Goal: Task Accomplishment & Management: Use online tool/utility

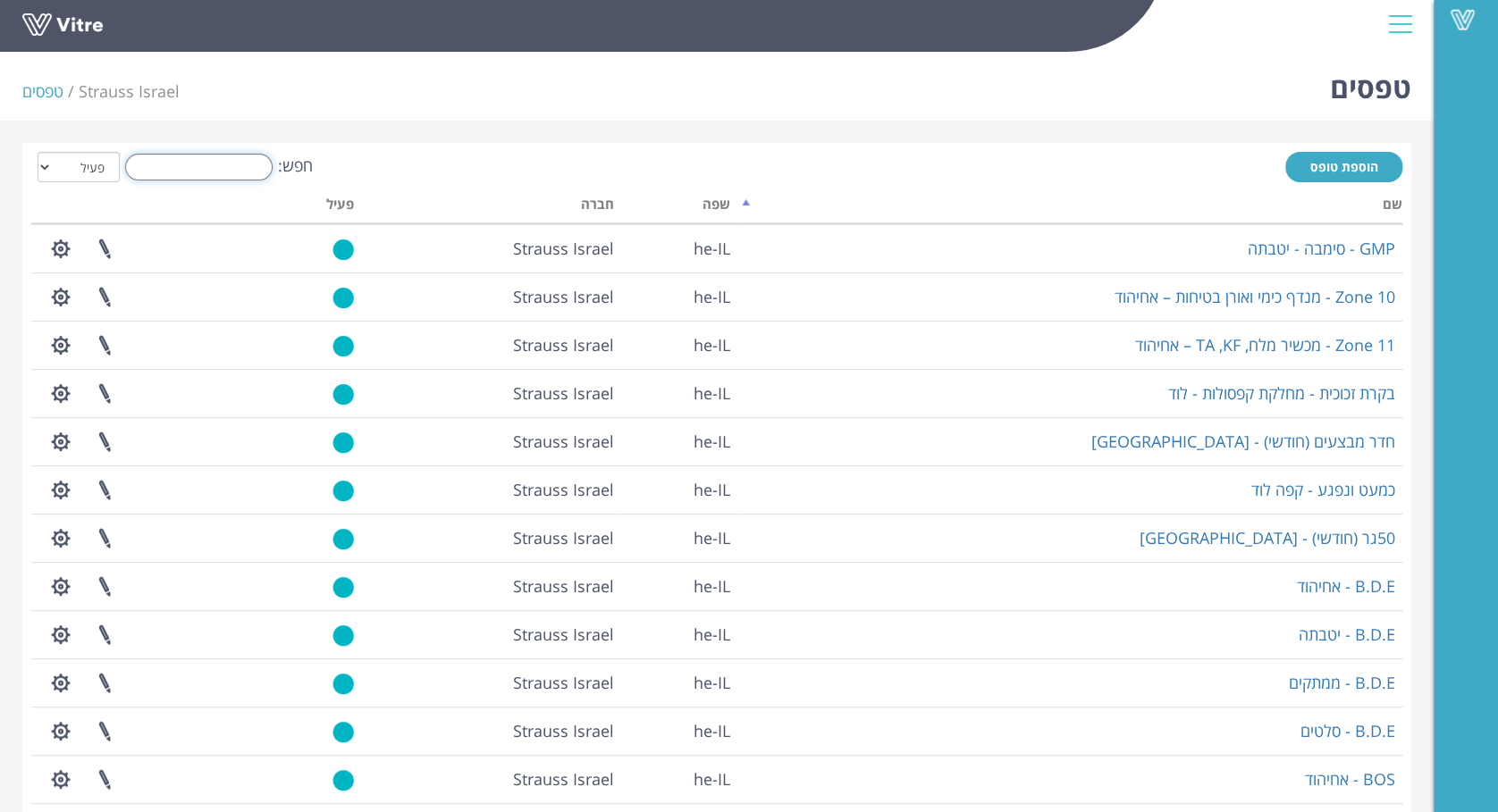
click at [233, 173] on input "חפש:" at bounding box center [198, 167] width 147 height 26
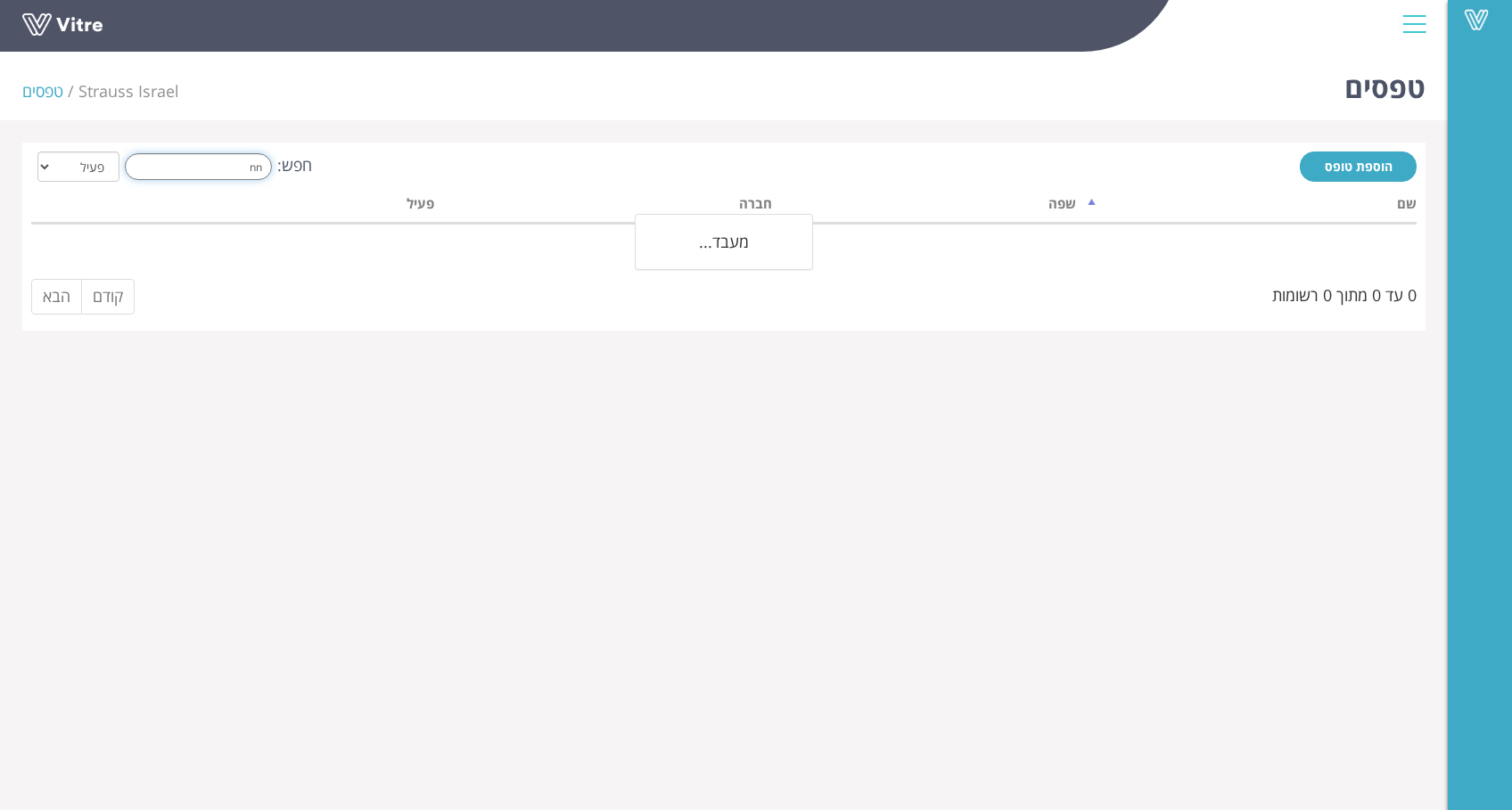
type input "n"
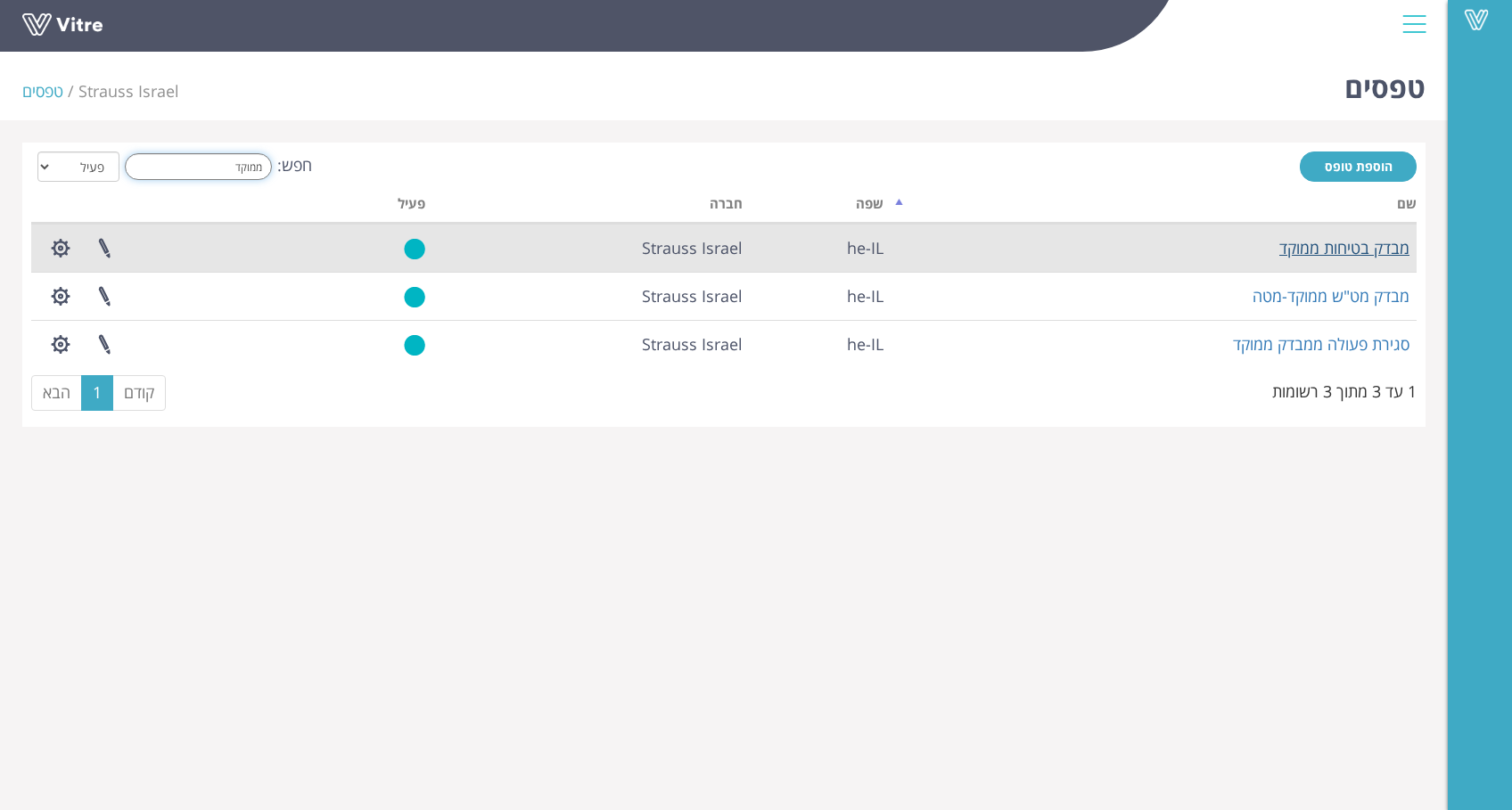
type input "ממוקד"
click at [1335, 250] on link "מבדק בטיחות ממוקד" at bounding box center [1345, 248] width 130 height 21
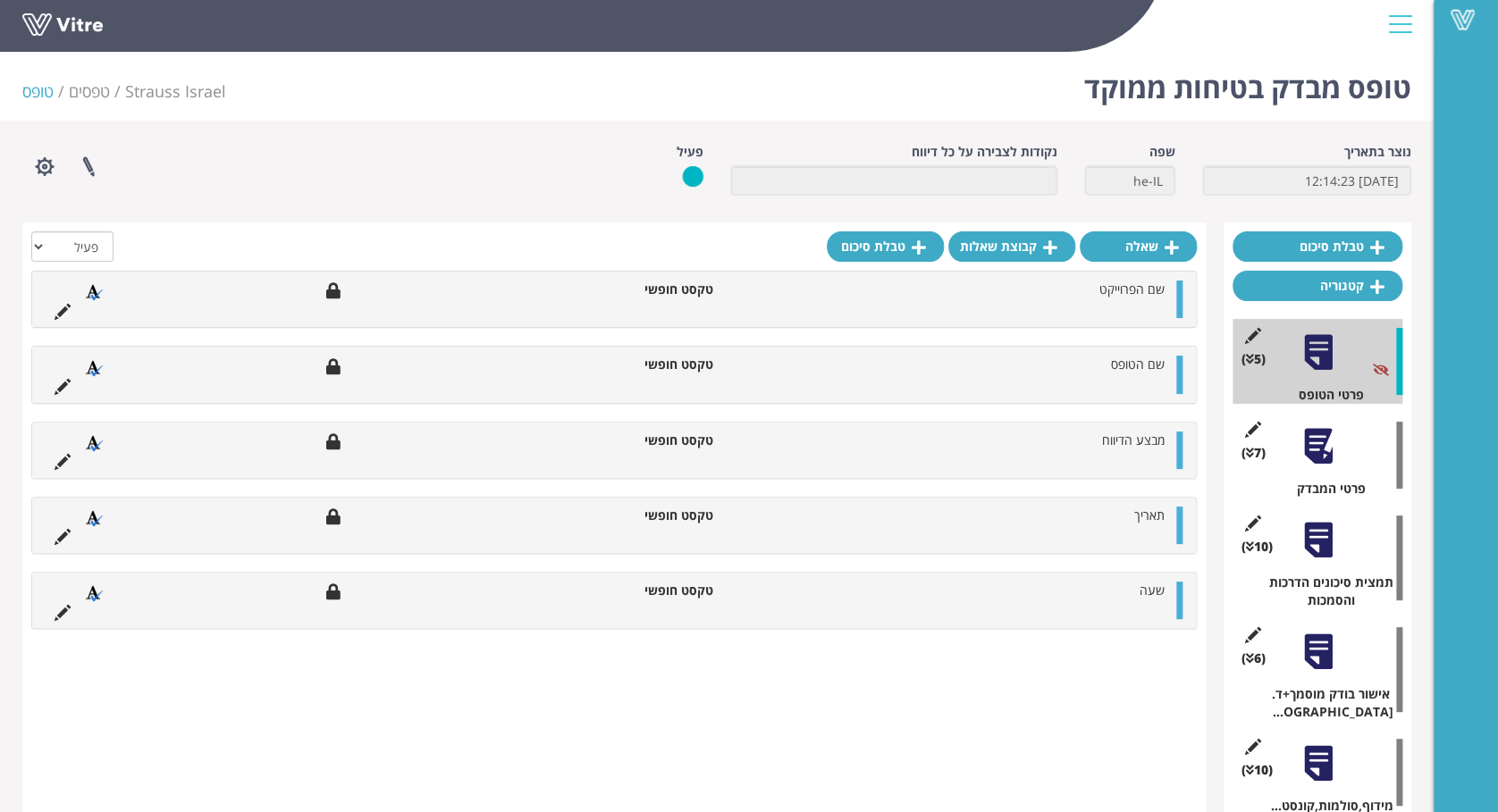
click at [1303, 358] on div at bounding box center [1318, 352] width 40 height 40
click at [1304, 450] on div at bounding box center [1318, 445] width 40 height 40
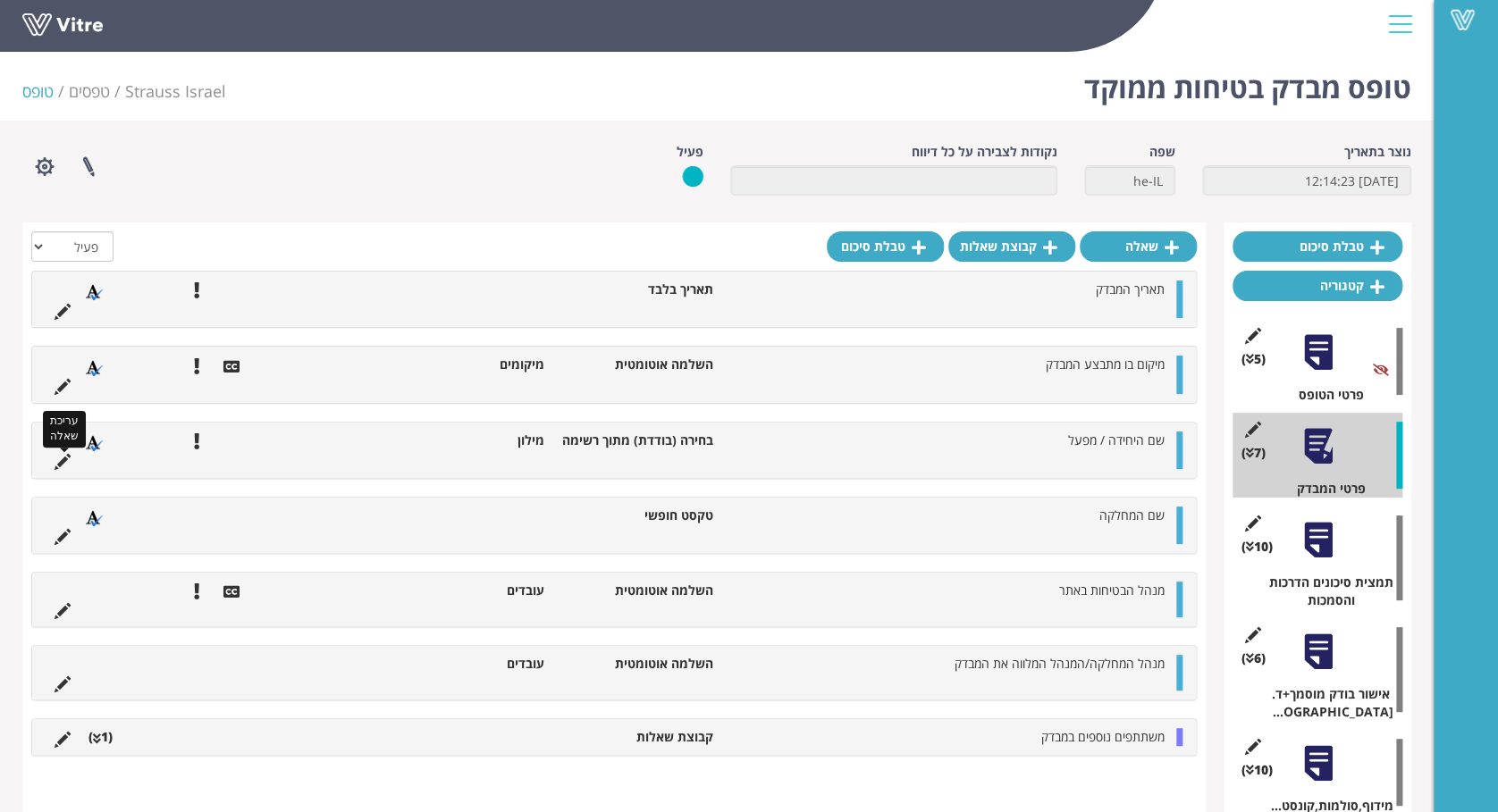
click at [65, 460] on icon at bounding box center [62, 462] width 16 height 16
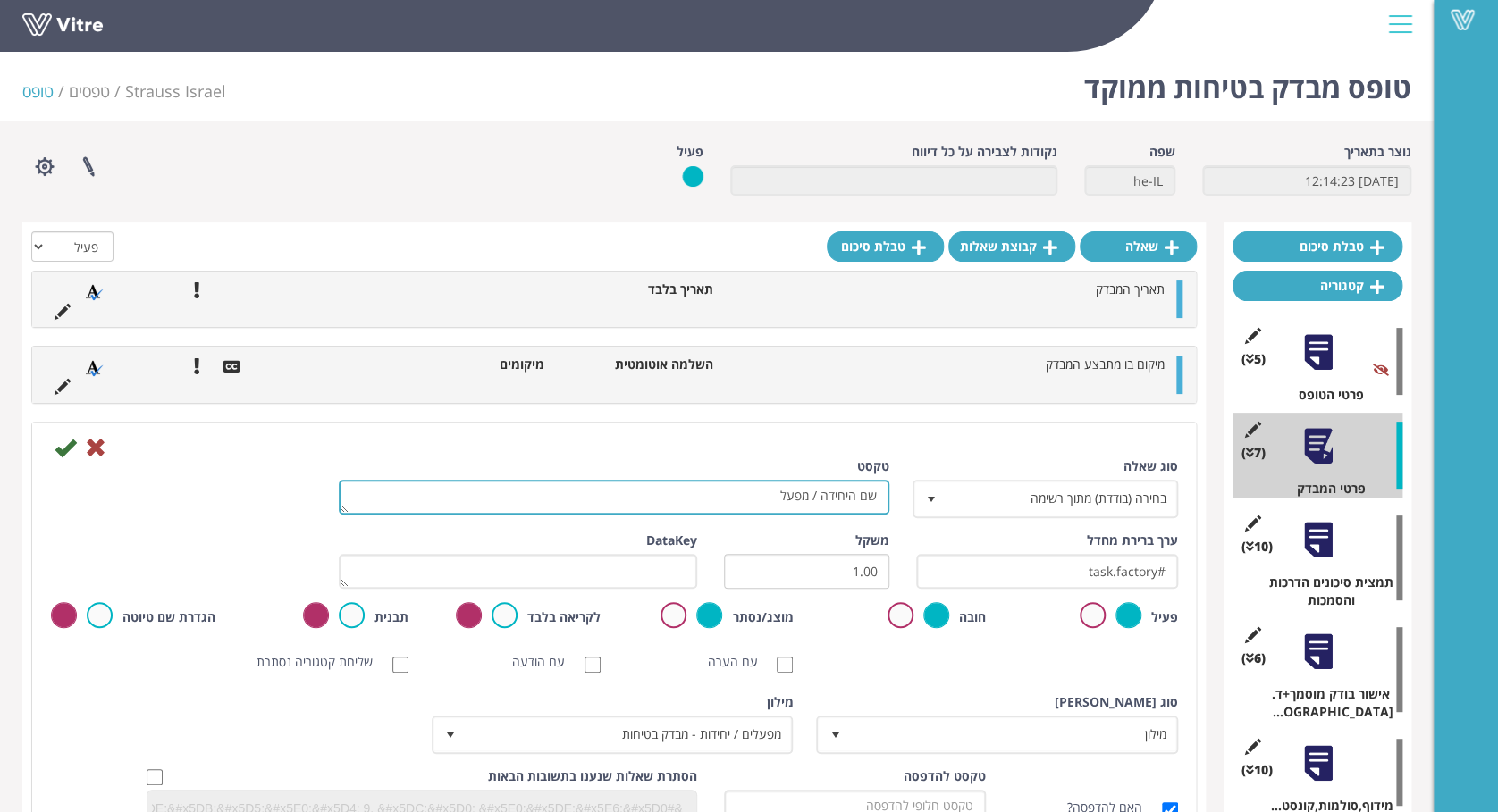
click at [641, 493] on textarea "שם היחידה / מפעל" at bounding box center [613, 497] width 551 height 35
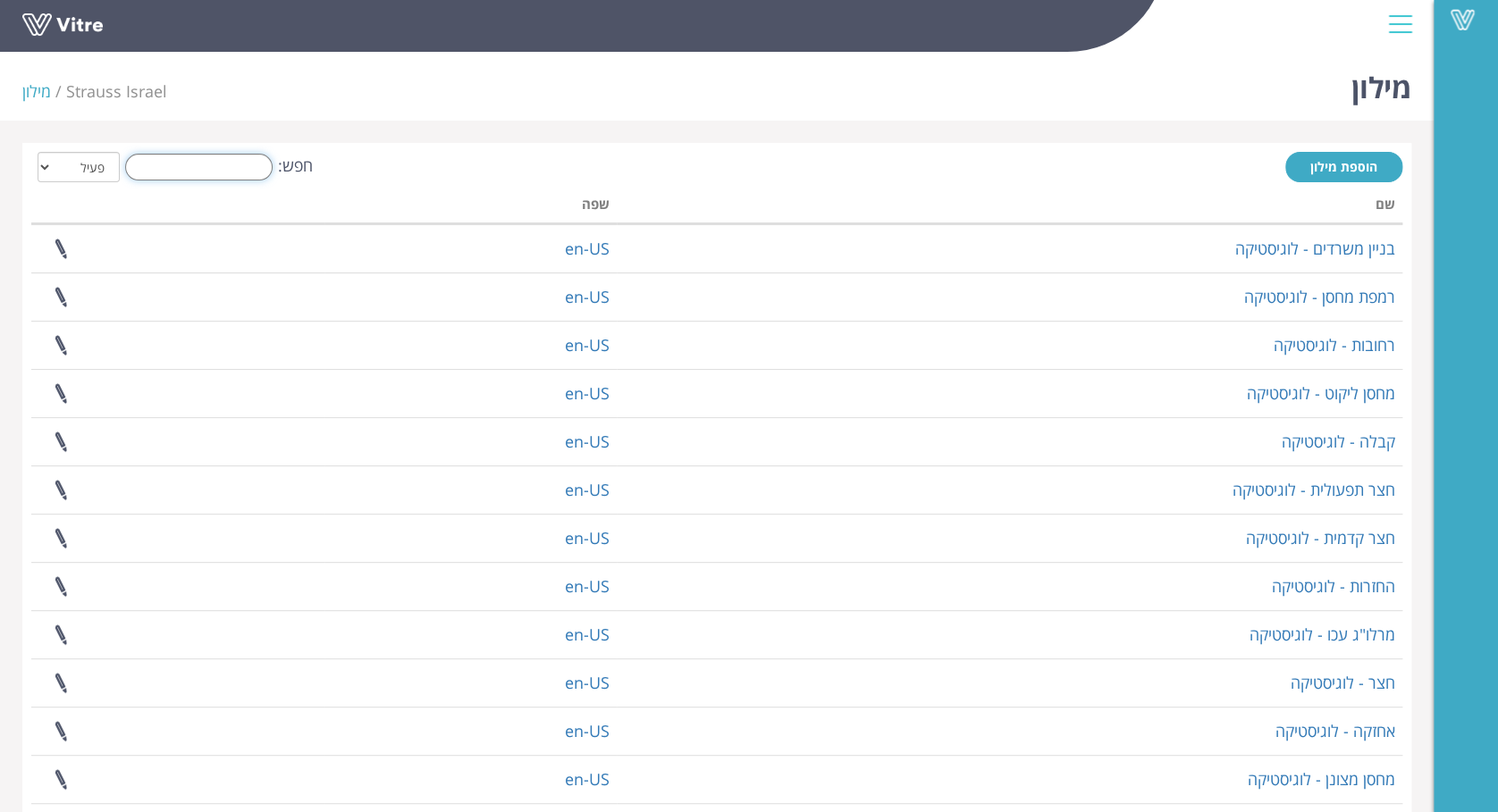
click at [236, 165] on input "חפש:" at bounding box center [198, 167] width 147 height 26
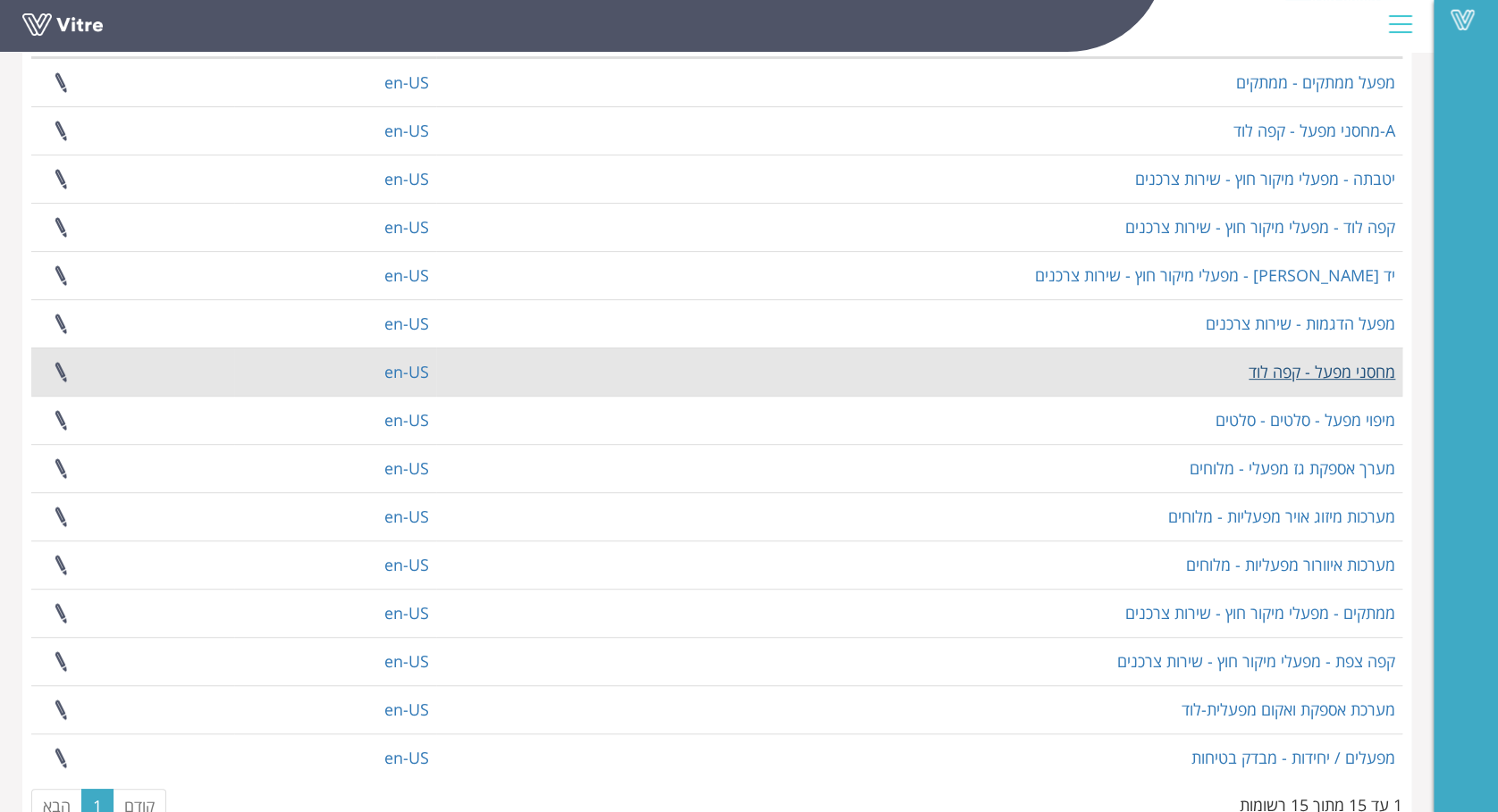
scroll to position [215, 0]
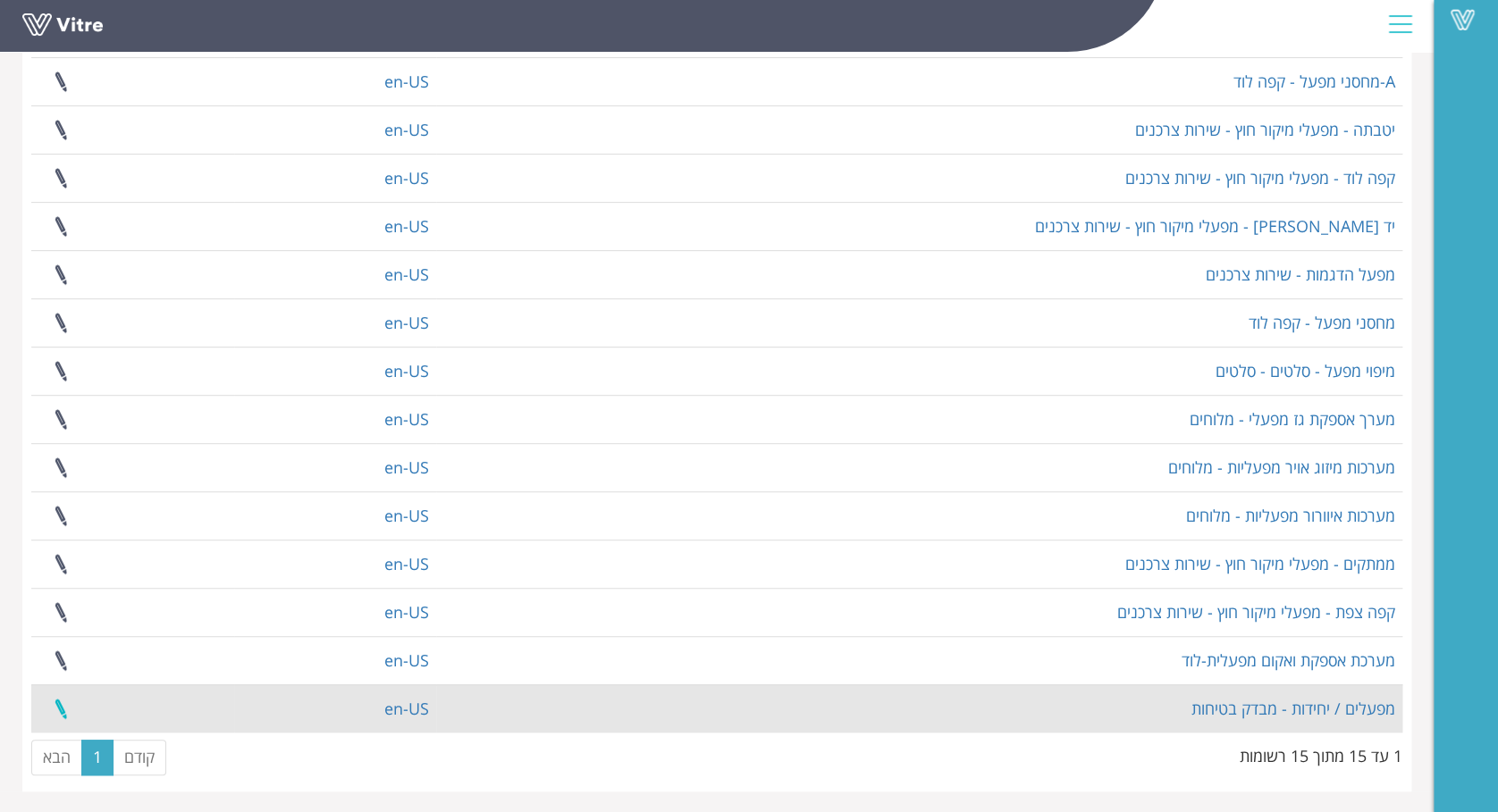
type input "מפעל"
click at [64, 708] on link at bounding box center [60, 709] width 45 height 48
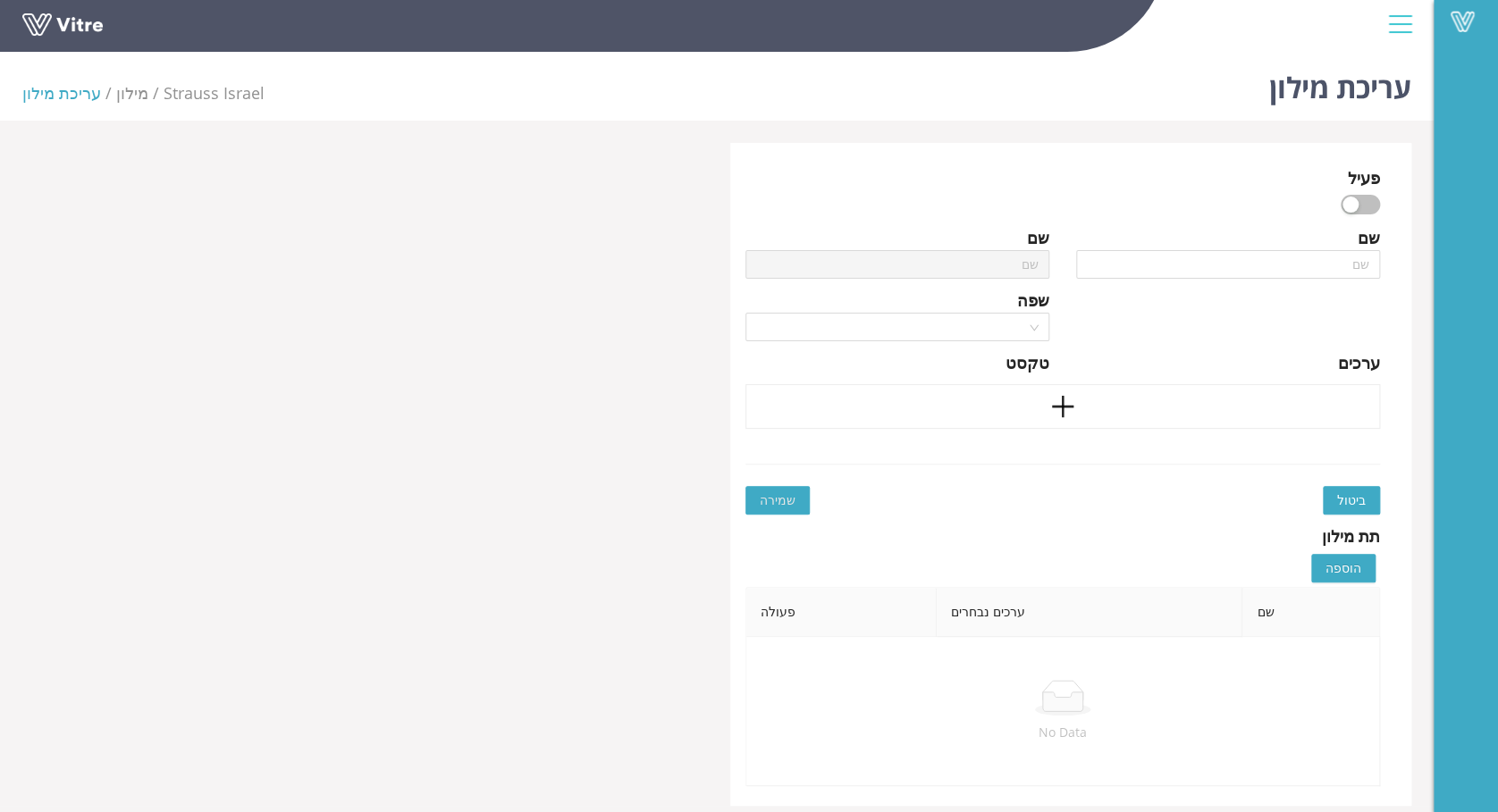
type input "מפעלים / יחידות - מבדק בטיחות"
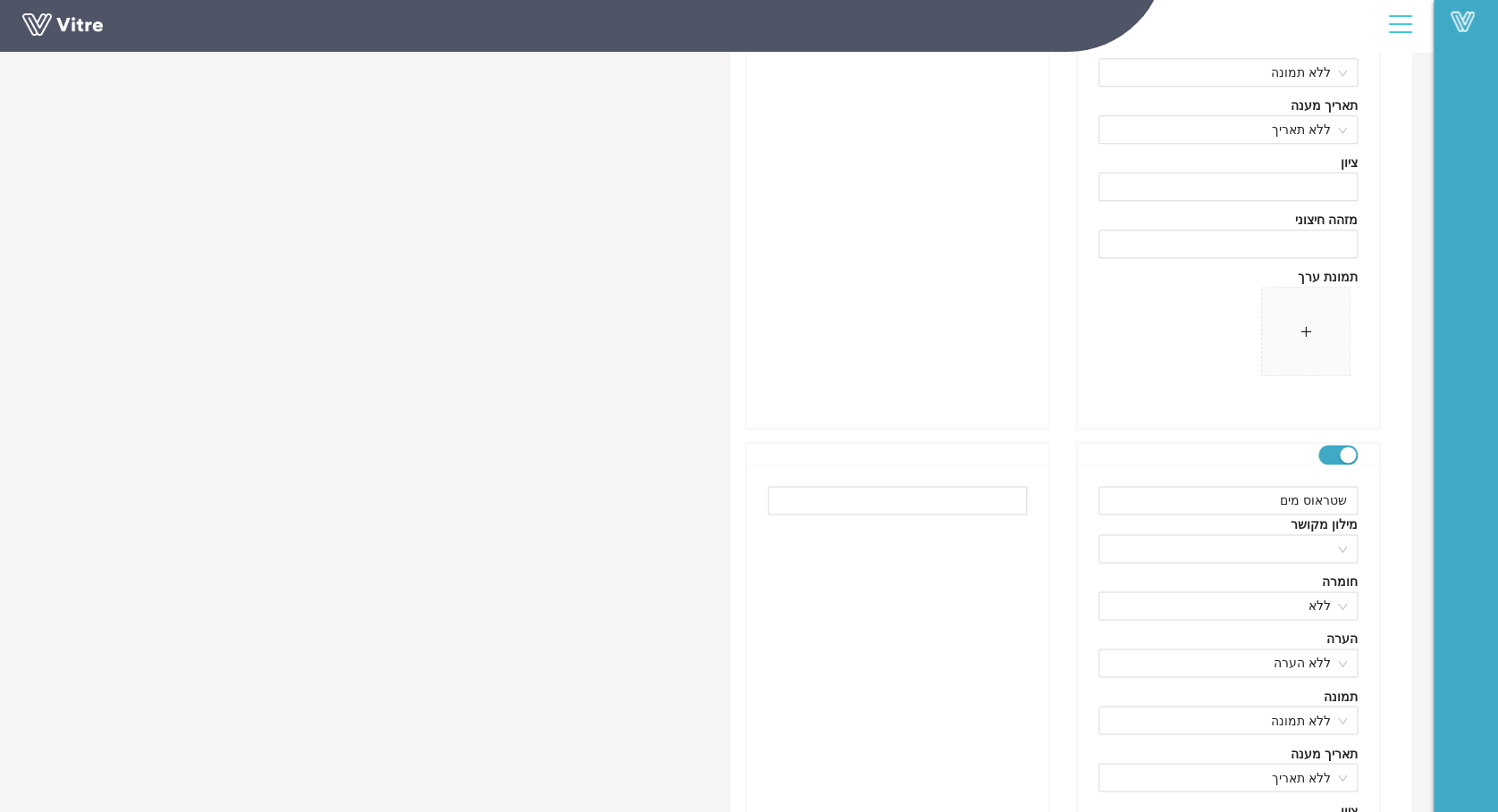
scroll to position [8413, 0]
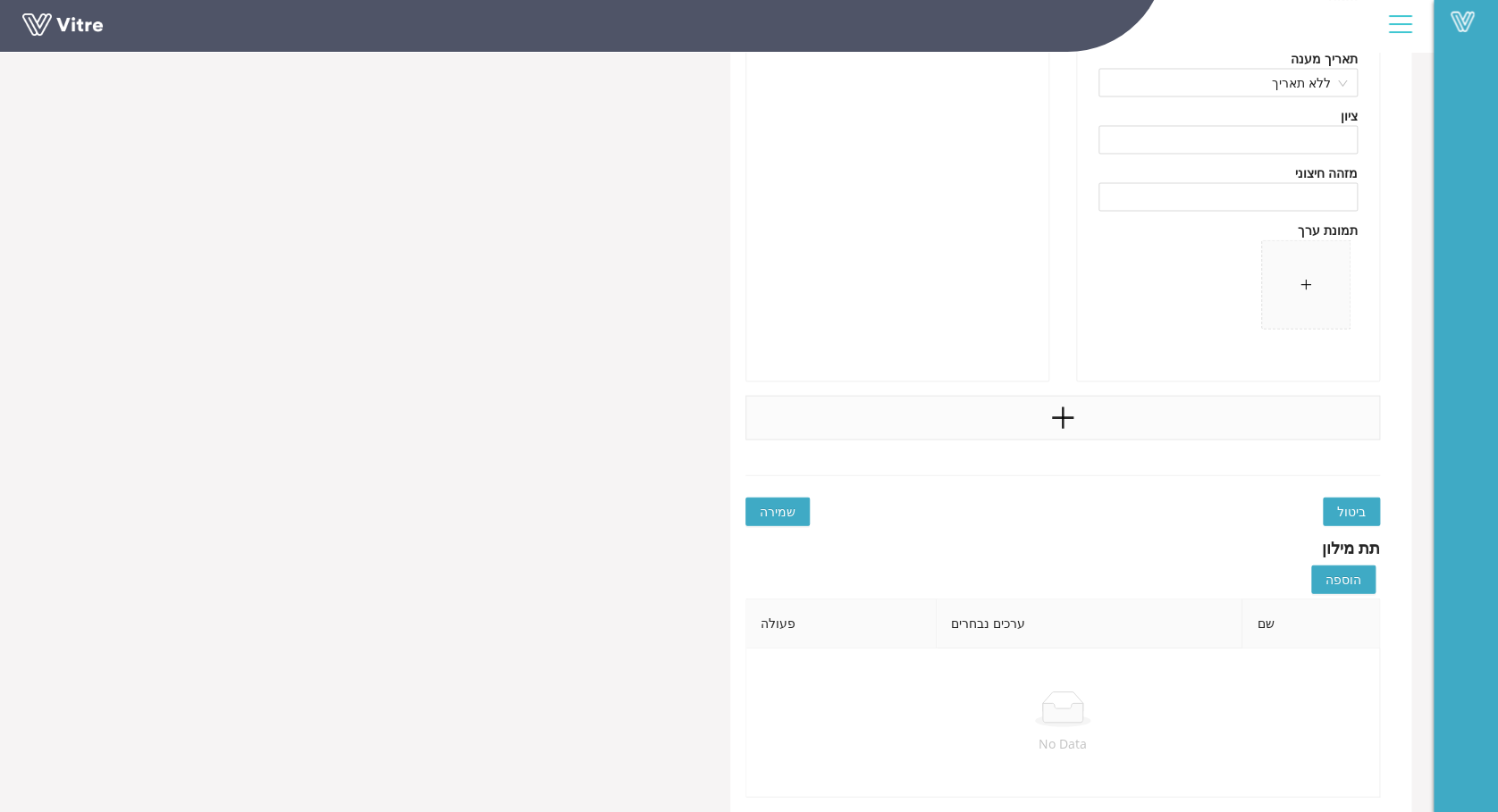
click at [1069, 414] on icon "plus" at bounding box center [1062, 416] width 26 height 26
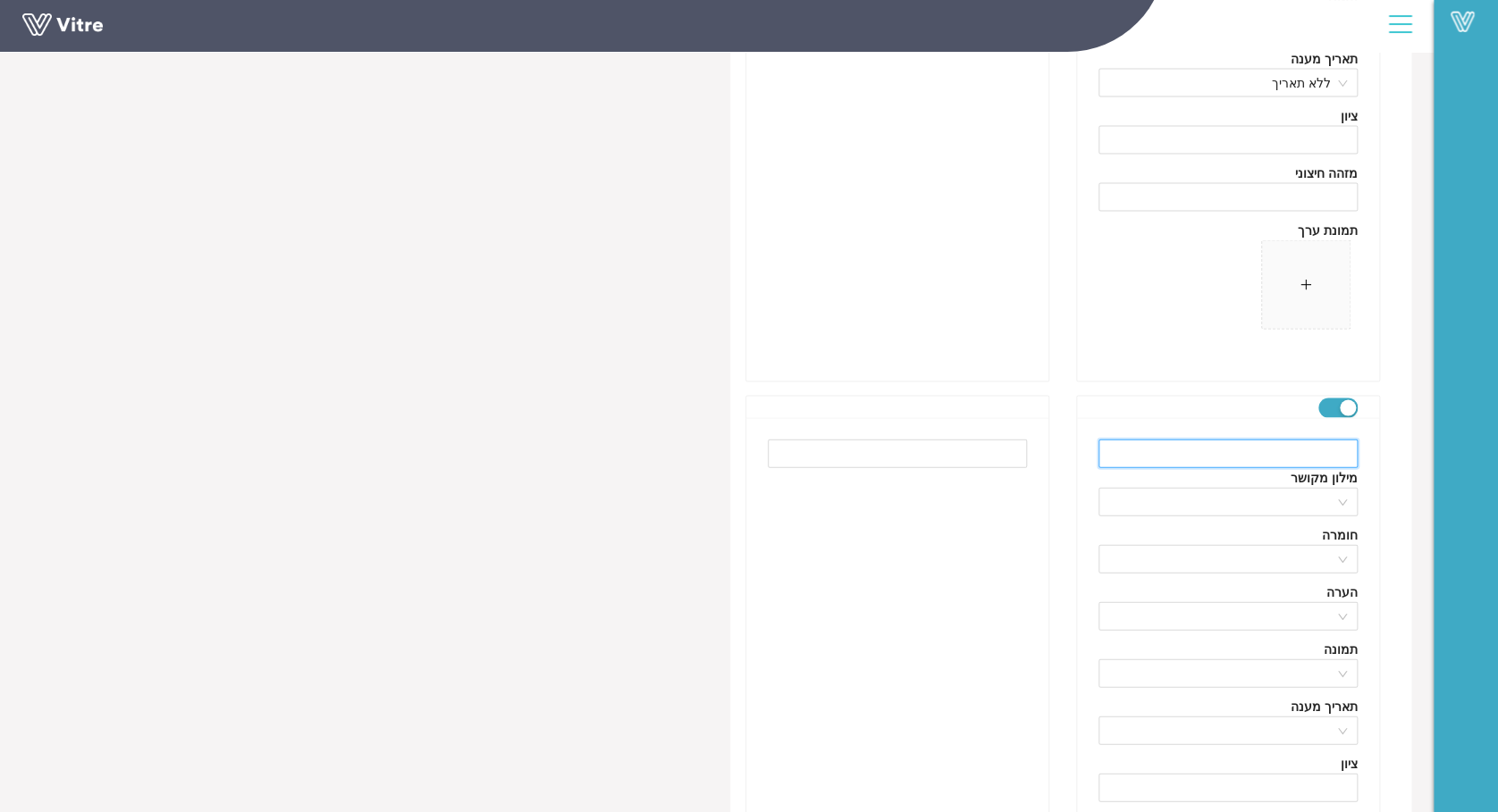
click at [1320, 451] on input "text" at bounding box center [1228, 452] width 259 height 28
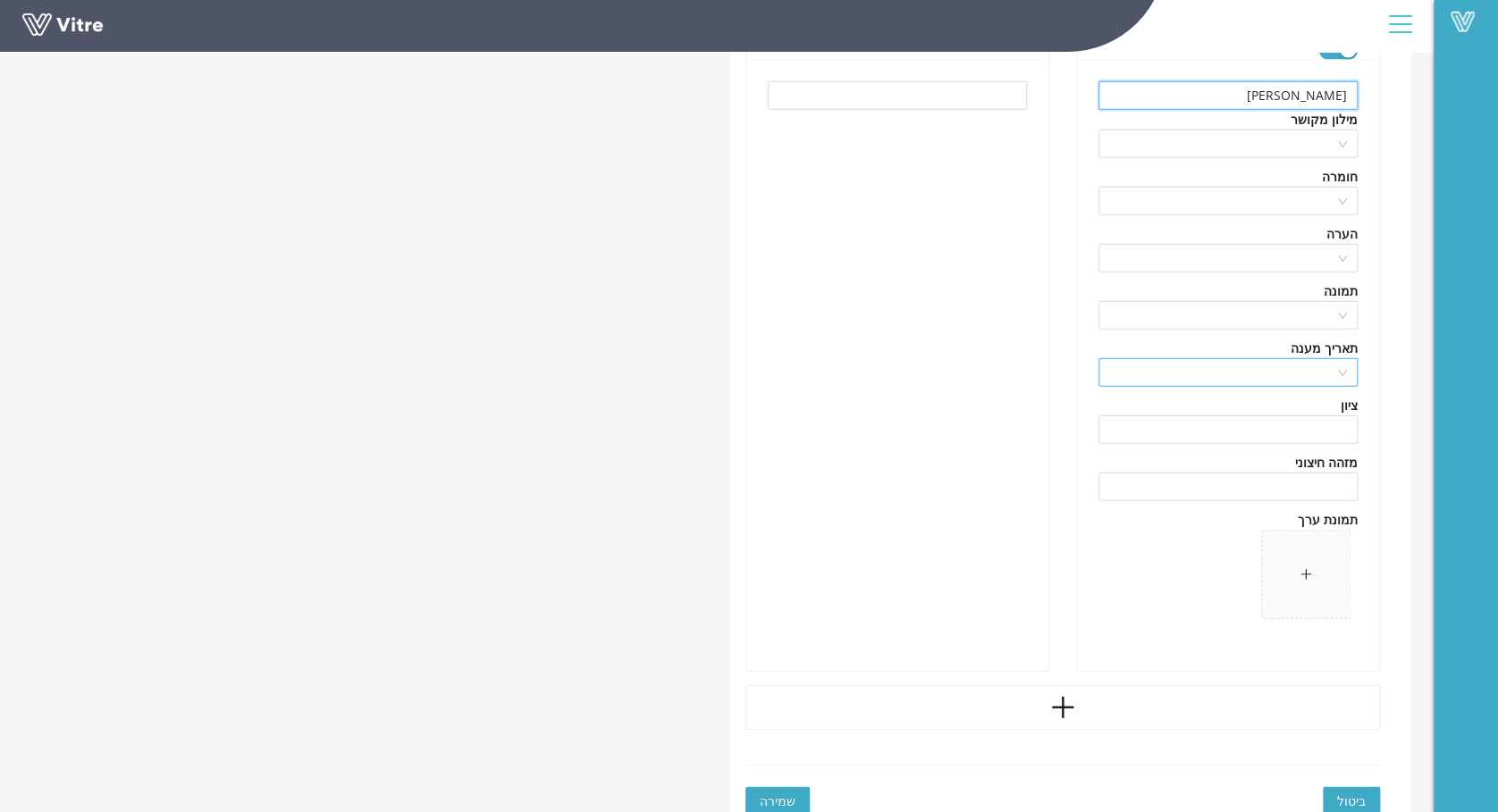
click at [1342, 371] on div at bounding box center [1228, 372] width 259 height 28
type input "שקד"
click at [1335, 401] on div "ללא תאריך" at bounding box center [1227, 406] width 238 height 19
click at [1343, 143] on div at bounding box center [1228, 143] width 259 height 28
click at [962, 401] on div at bounding box center [897, 365] width 302 height 611
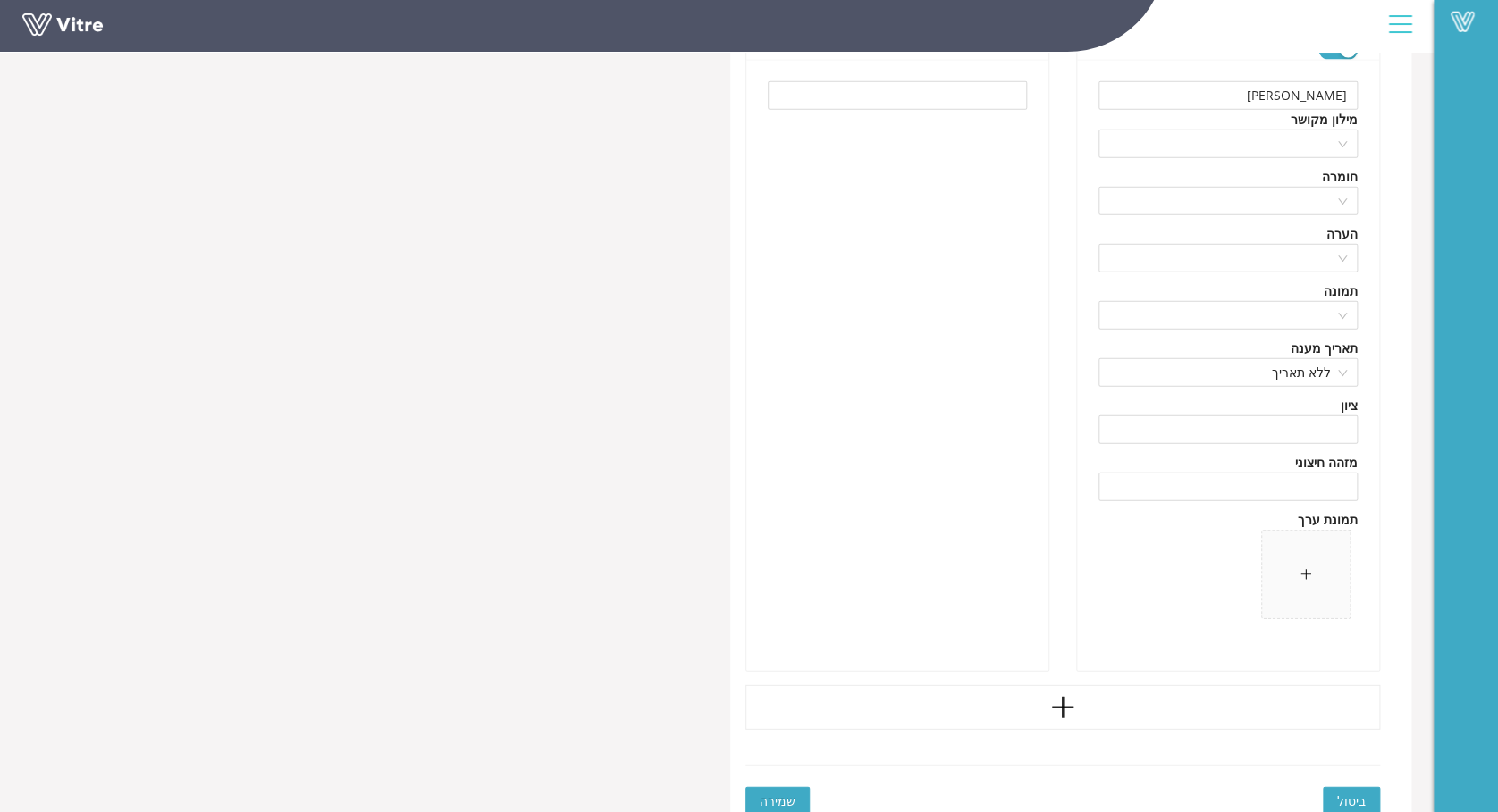
click at [769, 794] on span "שמירה" at bounding box center [777, 801] width 36 height 19
